Goal: Information Seeking & Learning: Learn about a topic

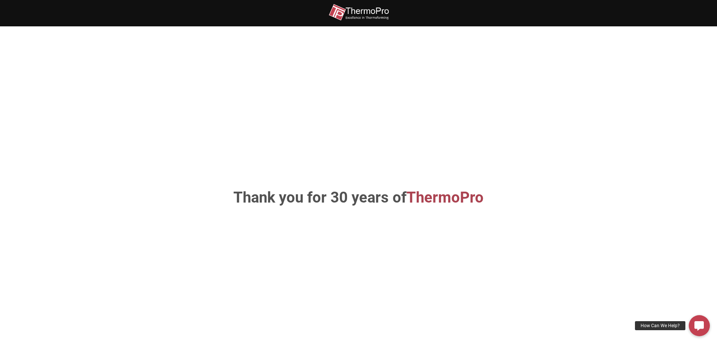
click at [372, 10] on img at bounding box center [358, 12] width 60 height 17
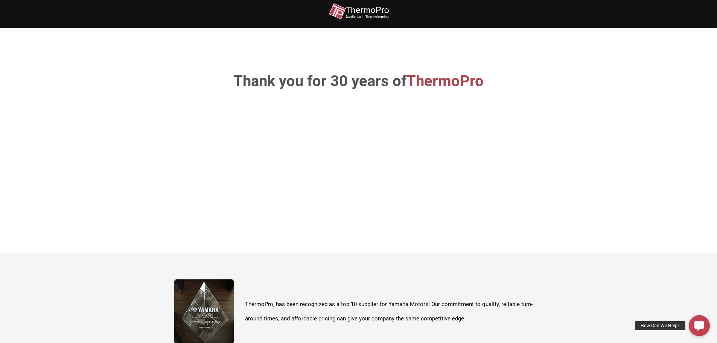
scroll to position [267, 0]
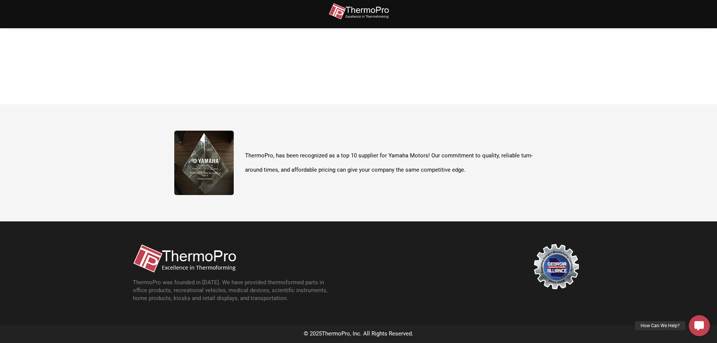
drag, startPoint x: 239, startPoint y: 255, endPoint x: 195, endPoint y: 257, distance: 43.7
click at [195, 257] on figure at bounding box center [194, 258] width 122 height 29
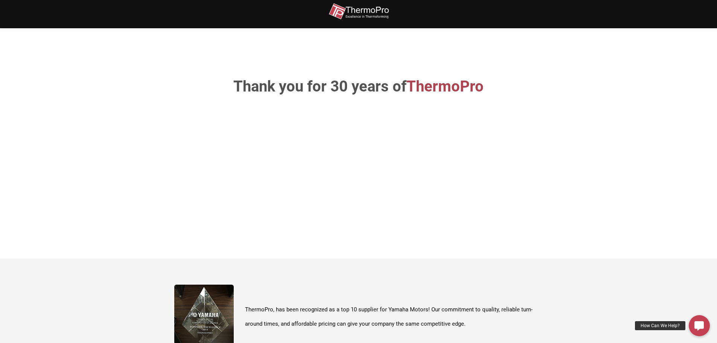
scroll to position [263, 0]
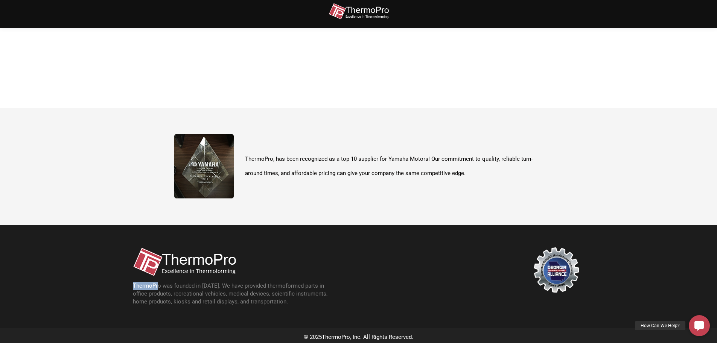
drag, startPoint x: 132, startPoint y: 286, endPoint x: 158, endPoint y: 286, distance: 26.7
click at [158, 286] on section "ThermoPro was founded in [DATE]. We have provided thermoformed parts in office …" at bounding box center [358, 276] width 717 height 103
click at [158, 285] on p "ThermoPro was founded in [DATE]. We have provided thermoformed parts in office …" at bounding box center [234, 294] width 203 height 24
drag, startPoint x: 159, startPoint y: 285, endPoint x: 113, endPoint y: 283, distance: 46.0
click at [113, 283] on section "ThermoPro was founded in [DATE]. We have provided thermoformed parts in office …" at bounding box center [358, 276] width 717 height 103
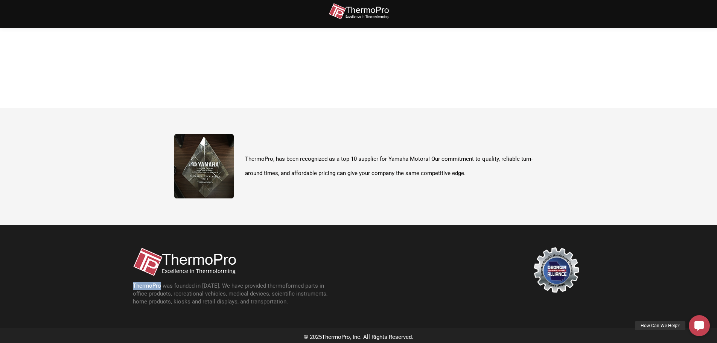
copy p "ThermoPro"
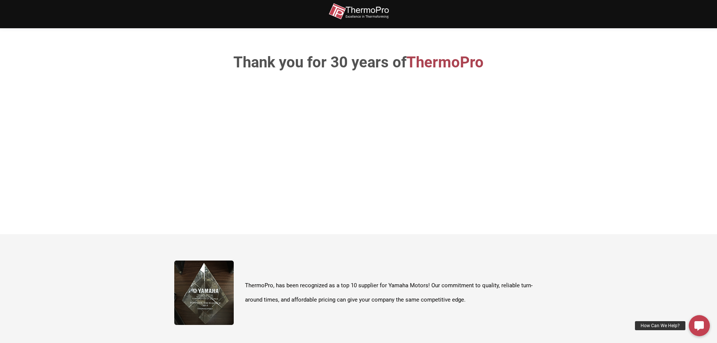
scroll to position [38, 0]
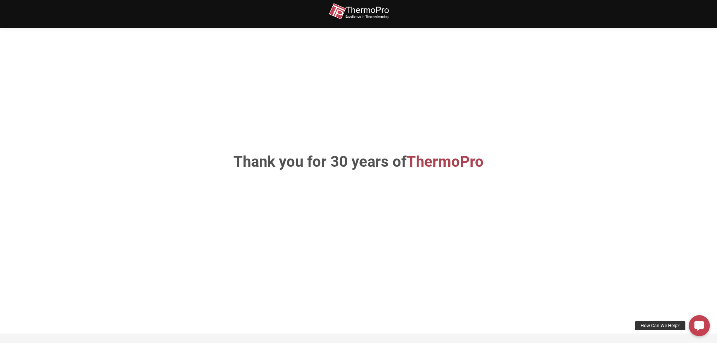
click at [371, 15] on img at bounding box center [358, 11] width 60 height 17
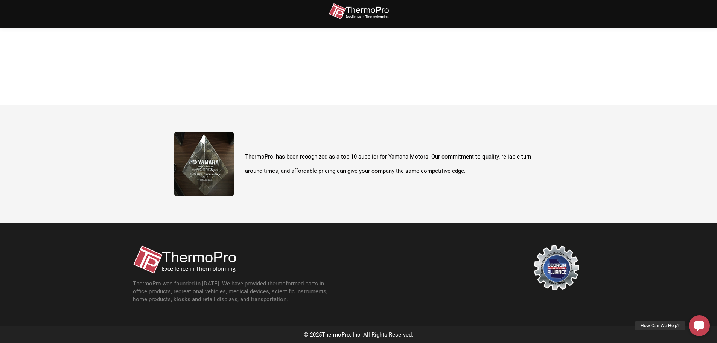
scroll to position [267, 0]
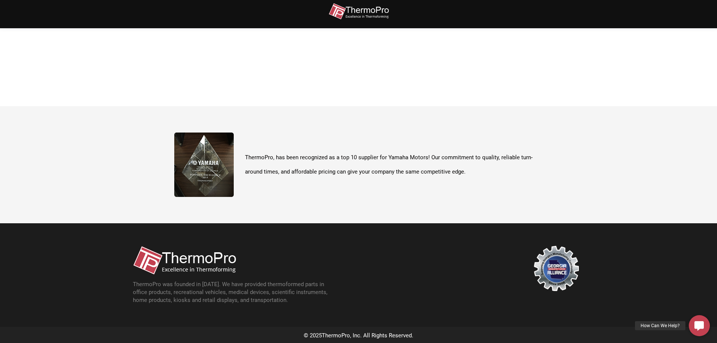
scroll to position [267, 0]
